Goal: Navigation & Orientation: Find specific page/section

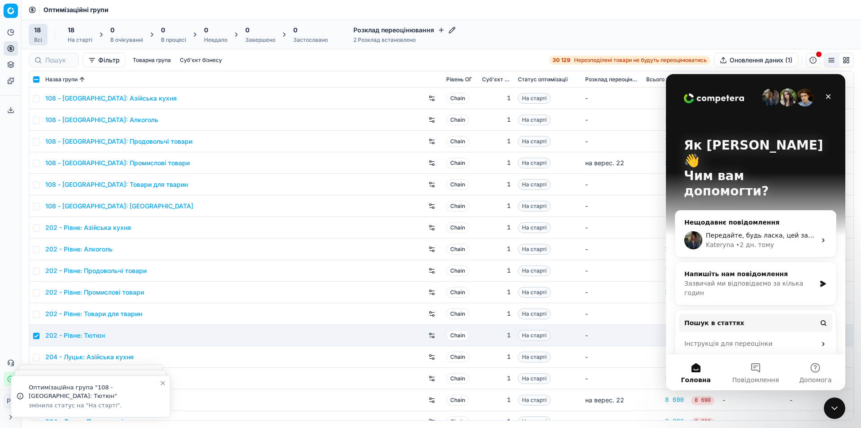
click at [820, 236] on icon "Месенджер Intercom" at bounding box center [823, 239] width 7 height 7
click at [725, 223] on div "Передайте, будь ласка, цей запит через вашу колегу яка відповідає за роботу з C…" at bounding box center [756, 239] width 161 height 33
click at [727, 231] on div "Передайте, будь ласка, цей запит через вашу колегу яка відповідає за роботу з C…" at bounding box center [761, 235] width 110 height 9
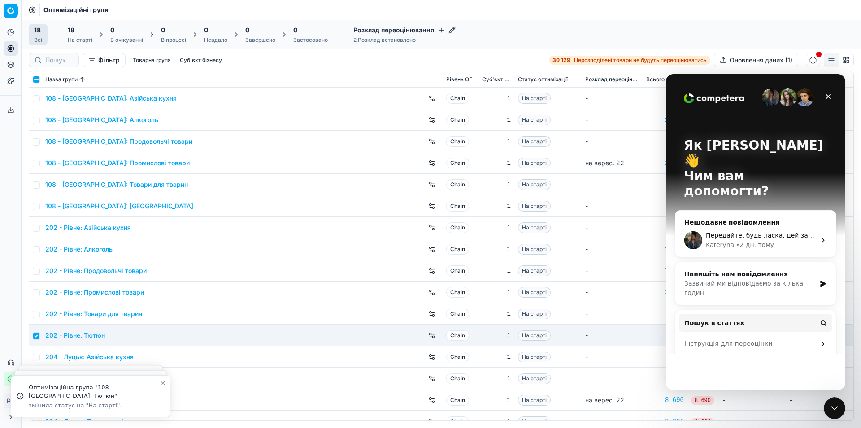
click at [730, 218] on div "Нещодавнє повідомлення" at bounding box center [756, 222] width 143 height 9
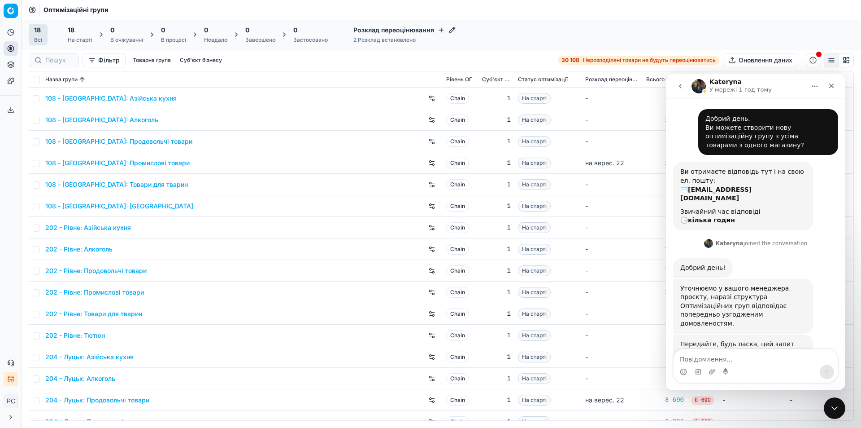
scroll to position [32, 0]
